Goal: Task Accomplishment & Management: Complete application form

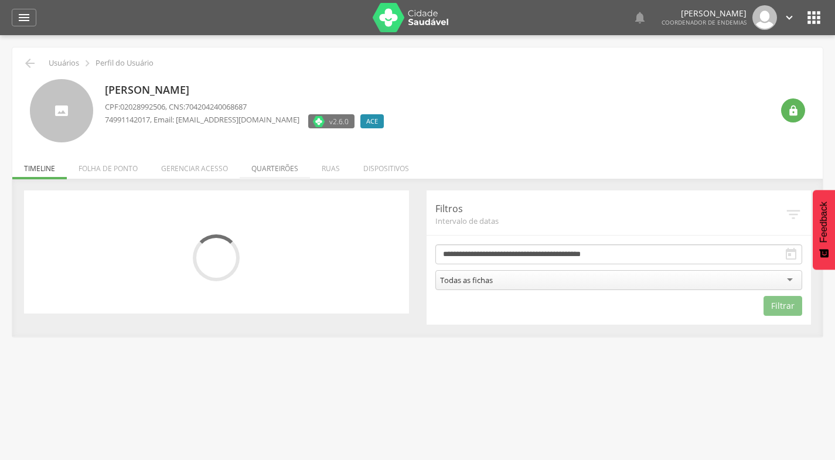
click at [273, 165] on li "Quarteirões" at bounding box center [275, 166] width 70 height 28
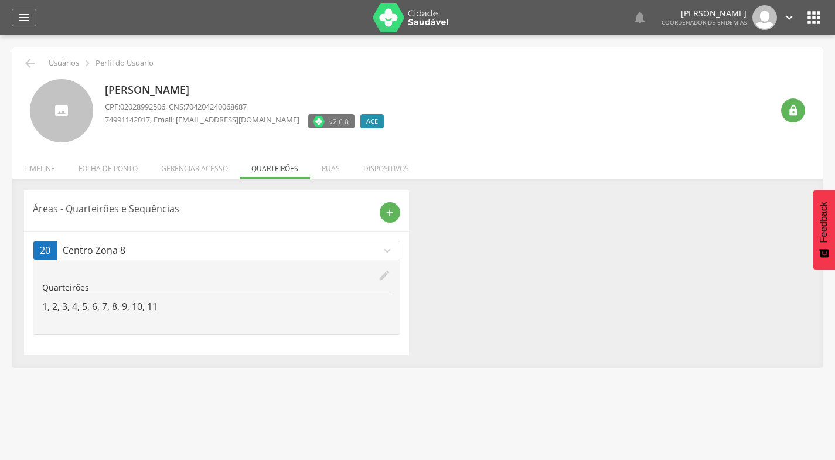
click at [387, 274] on icon "edit" at bounding box center [384, 275] width 13 height 13
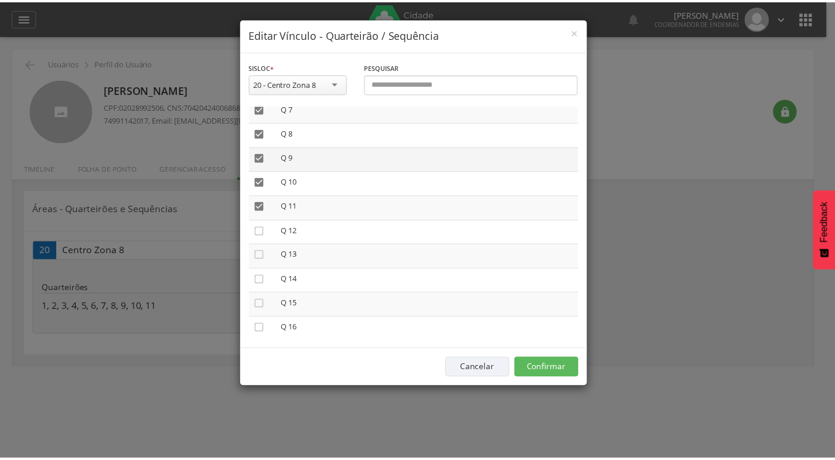
scroll to position [234, 0]
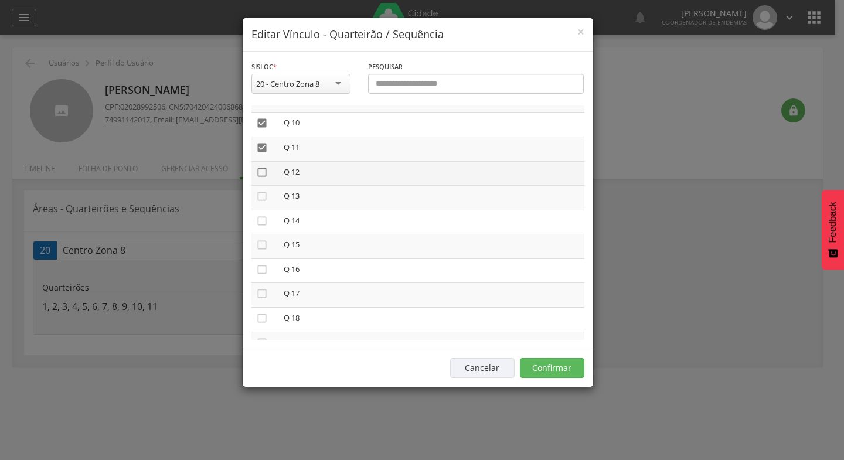
click at [259, 173] on icon "" at bounding box center [262, 172] width 12 height 12
click at [259, 197] on icon "" at bounding box center [262, 197] width 12 height 12
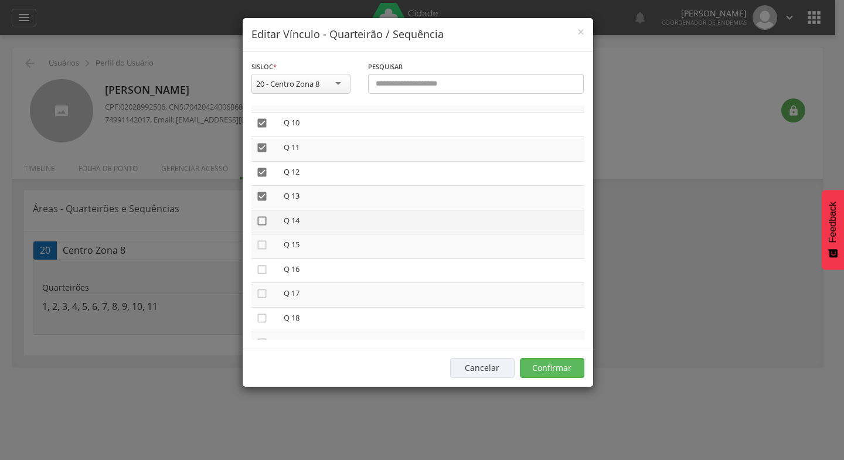
click at [260, 222] on icon "" at bounding box center [262, 221] width 12 height 12
click at [262, 245] on icon "" at bounding box center [262, 245] width 12 height 12
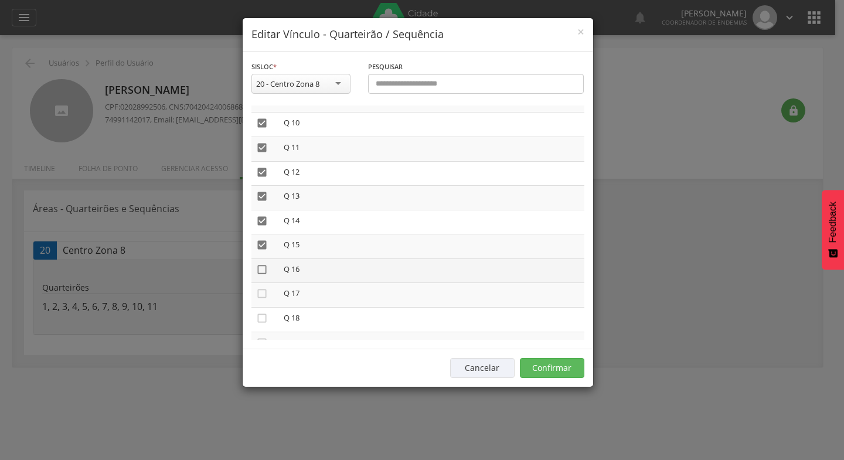
click at [259, 271] on icon "" at bounding box center [262, 270] width 12 height 12
click at [263, 293] on icon "" at bounding box center [262, 294] width 12 height 12
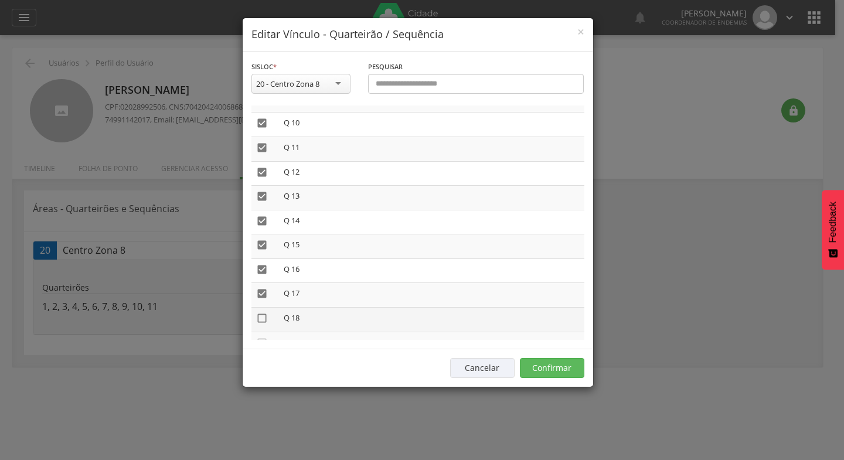
click at [262, 319] on icon "" at bounding box center [262, 318] width 12 height 12
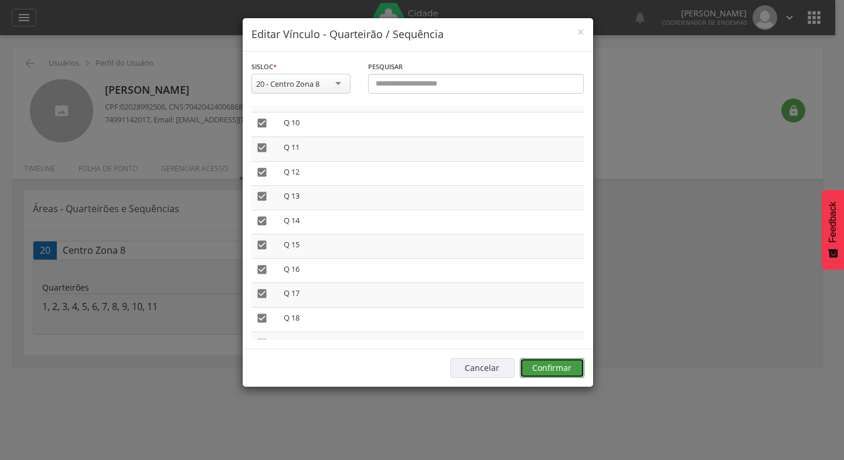
click at [550, 365] on button "Confirmar" at bounding box center [552, 368] width 64 height 20
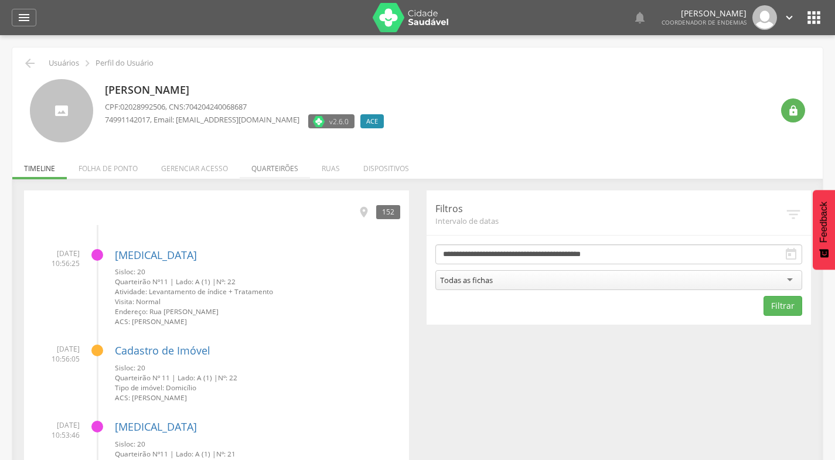
click at [283, 171] on li "Quarteirões" at bounding box center [275, 166] width 70 height 28
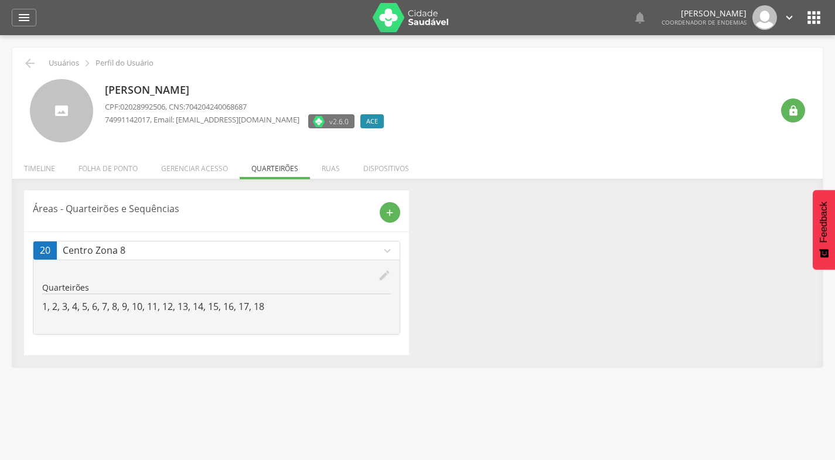
click at [815, 15] on icon "" at bounding box center [814, 17] width 19 height 19
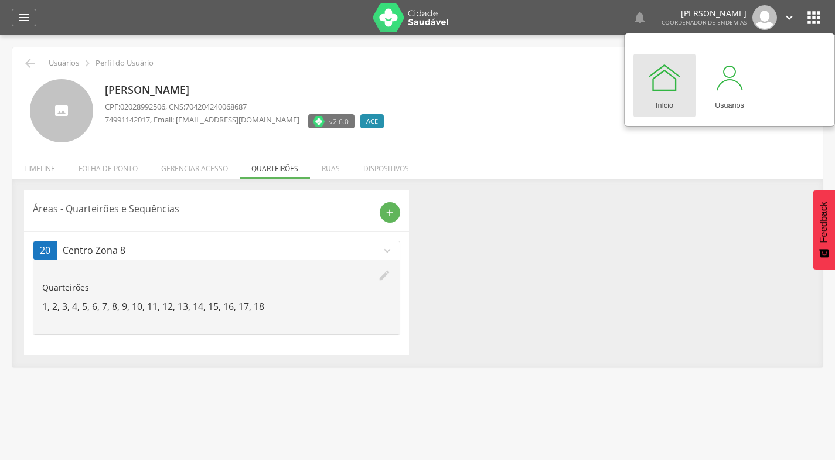
click at [75, 11] on div at bounding box center [206, 17] width 316 height 35
